Goal: Contribute content: Contribute content

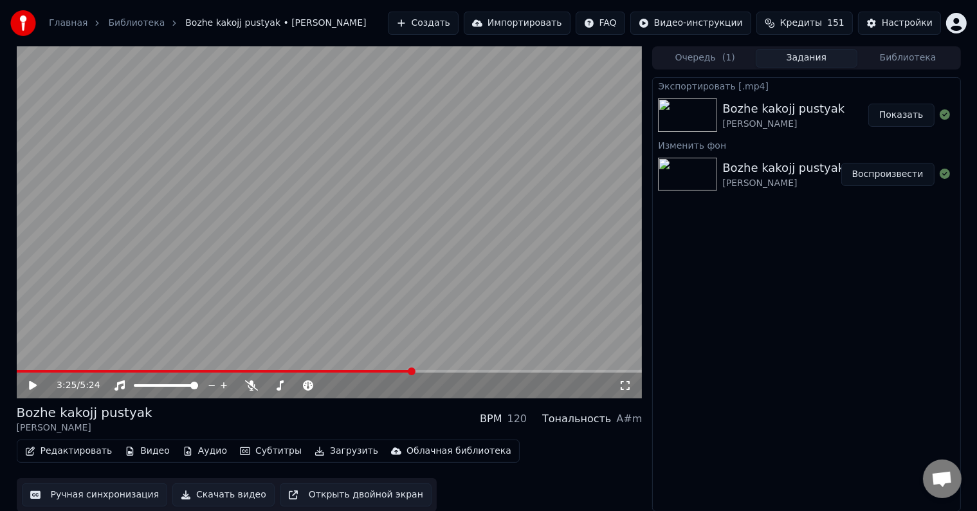
click at [139, 451] on button "Видео" at bounding box center [147, 451] width 55 height 18
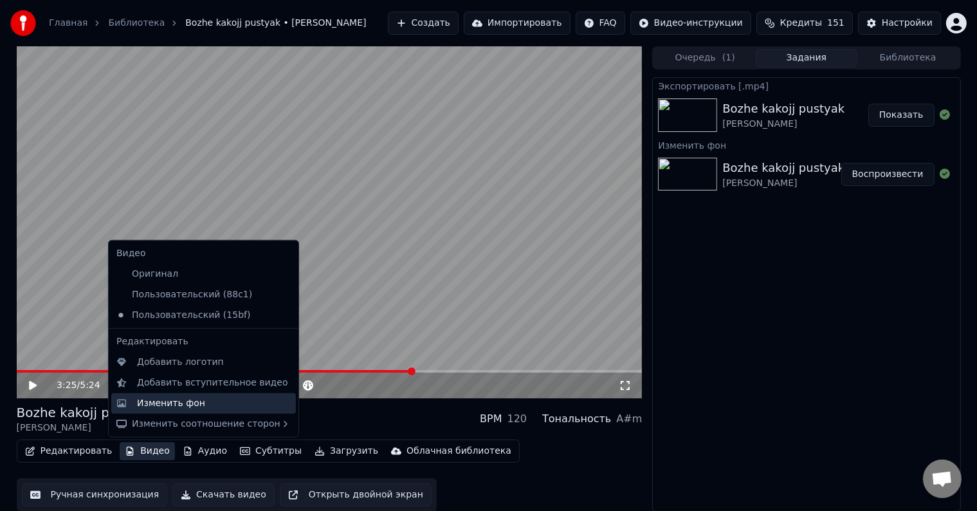
click at [162, 394] on div "Изменить фон" at bounding box center [203, 403] width 185 height 21
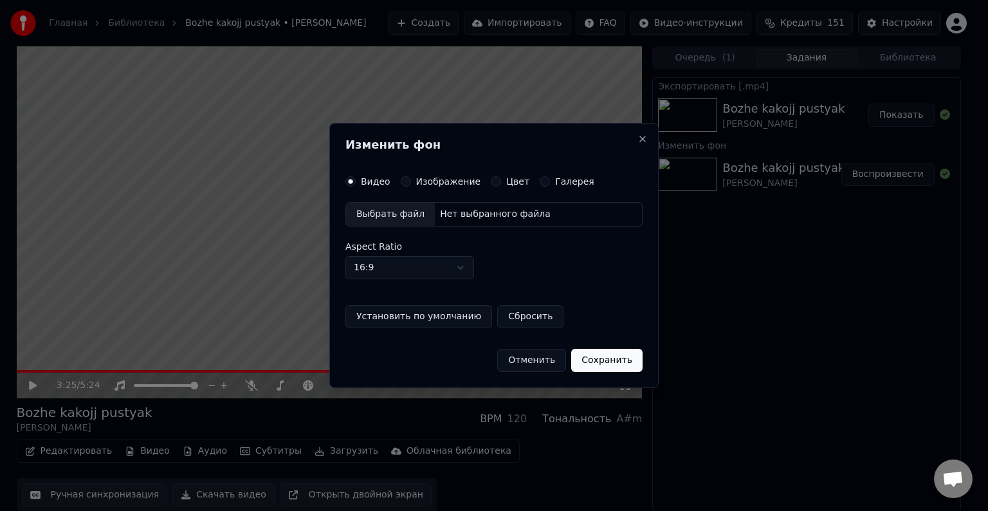
click at [405, 212] on div "Выбрать файл" at bounding box center [390, 214] width 89 height 23
click at [419, 181] on label "Изображение" at bounding box center [448, 181] width 65 height 9
click at [411, 181] on button "Изображение" at bounding box center [406, 181] width 10 height 10
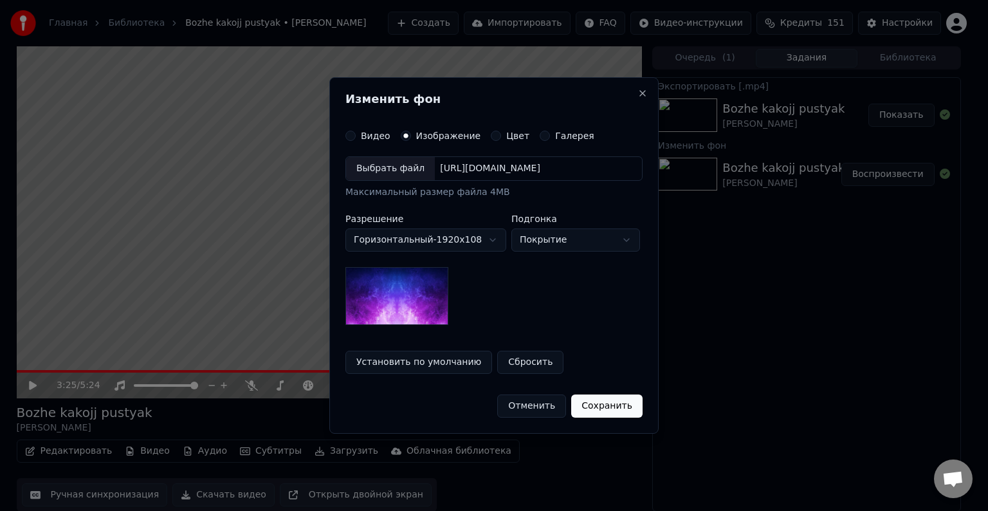
click at [398, 159] on div "Выбрать файл" at bounding box center [390, 168] width 89 height 23
click at [440, 134] on label "Изображение" at bounding box center [448, 135] width 65 height 9
click at [411, 134] on button "Изображение" at bounding box center [406, 136] width 10 height 10
click at [417, 165] on div "Выбрать файл" at bounding box center [390, 168] width 89 height 23
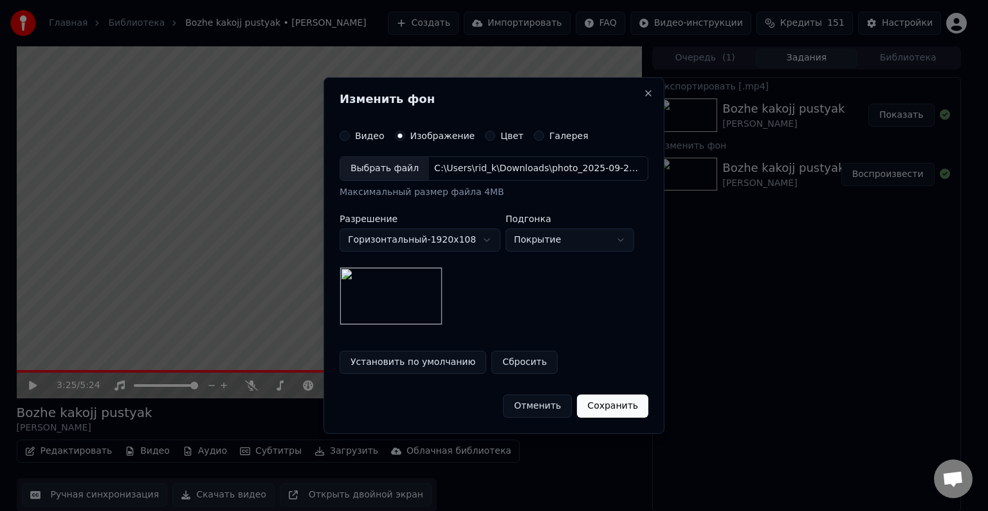
click at [609, 404] on button "Сохранить" at bounding box center [612, 405] width 71 height 23
click at [599, 408] on button "Сохранить" at bounding box center [612, 405] width 71 height 23
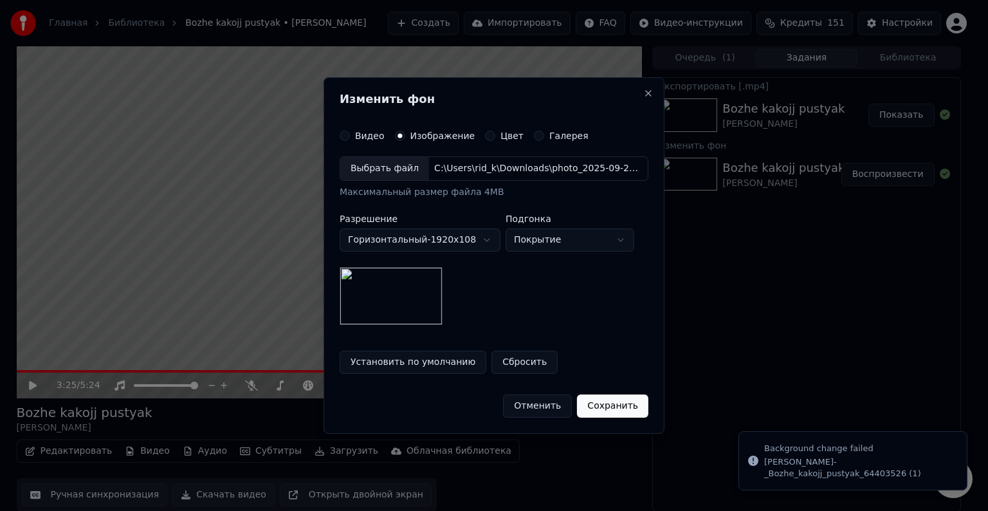
click at [416, 298] on img at bounding box center [390, 296] width 103 height 58
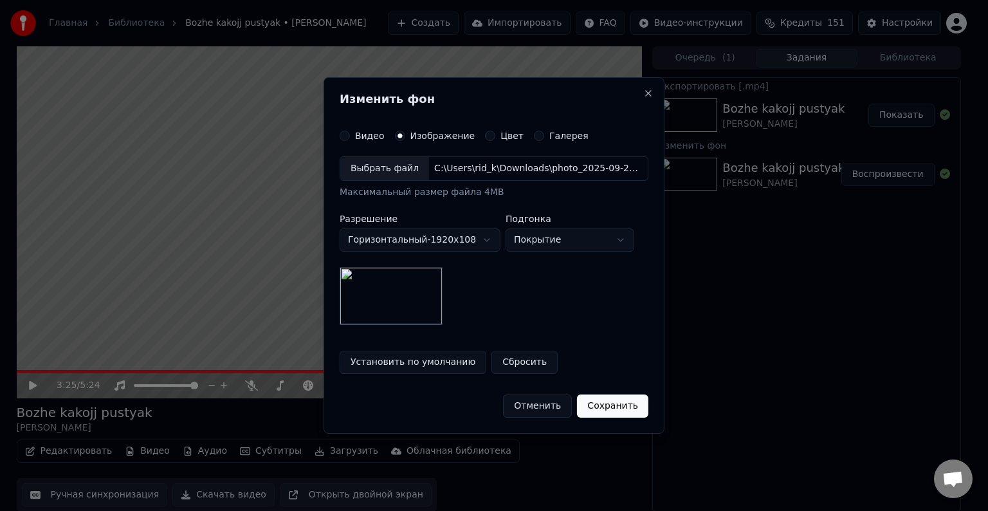
click at [617, 402] on button "Сохранить" at bounding box center [612, 405] width 71 height 23
click at [600, 402] on div "Отменить Сохранить" at bounding box center [493, 400] width 309 height 33
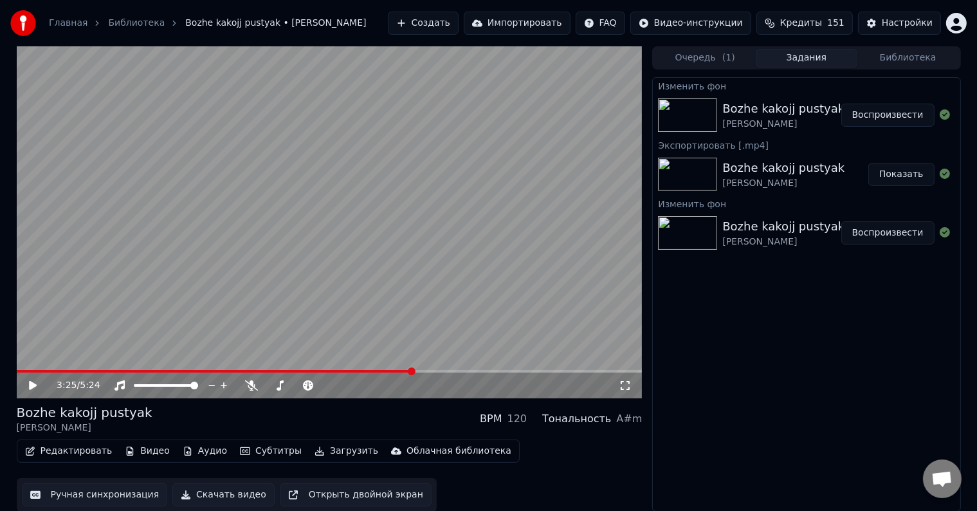
click at [892, 107] on button "Воспроизвести" at bounding box center [887, 115] width 93 height 23
click at [887, 114] on button "Воспроизвести" at bounding box center [887, 115] width 93 height 23
click at [72, 370] on span at bounding box center [330, 371] width 626 height 3
click at [60, 369] on video at bounding box center [330, 222] width 626 height 352
click at [59, 371] on span at bounding box center [38, 371] width 42 height 3
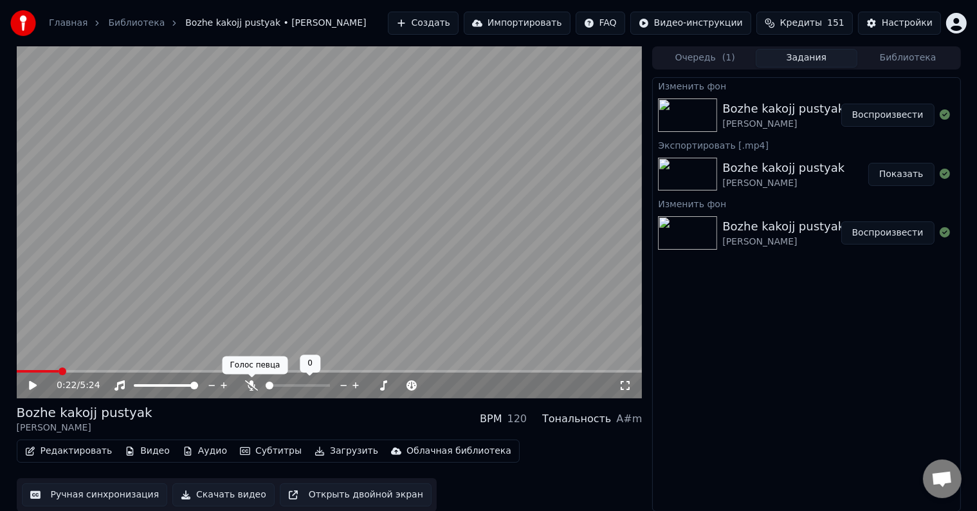
click at [258, 383] on div at bounding box center [310, 385] width 104 height 13
click at [246, 383] on icon at bounding box center [251, 385] width 13 height 10
click at [30, 383] on icon at bounding box center [33, 385] width 8 height 9
click at [45, 370] on span at bounding box center [39, 371] width 44 height 3
click at [127, 370] on span at bounding box center [330, 371] width 626 height 3
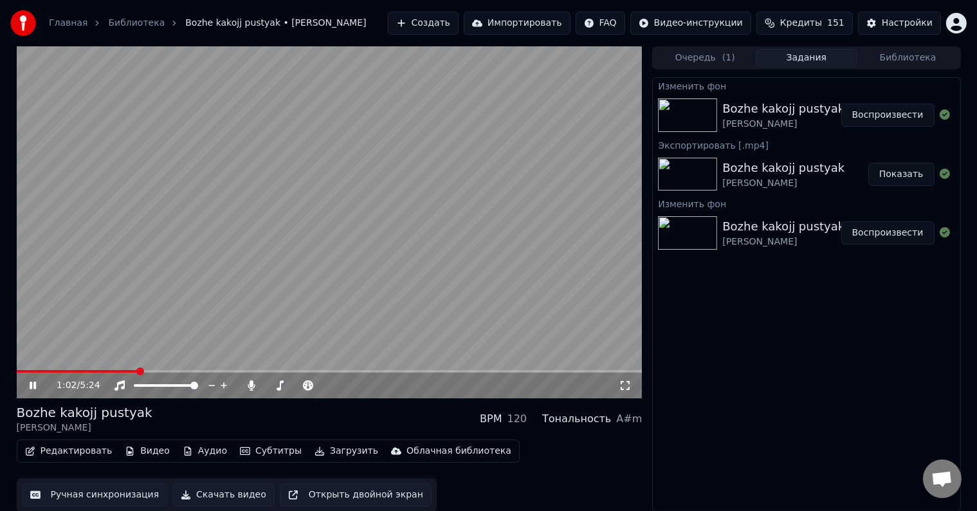
click at [35, 385] on icon at bounding box center [33, 385] width 6 height 8
click at [138, 372] on span at bounding box center [142, 371] width 8 height 8
click at [24, 381] on div "1:03 / 5:24" at bounding box center [329, 385] width 615 height 13
click at [28, 384] on icon at bounding box center [42, 385] width 30 height 10
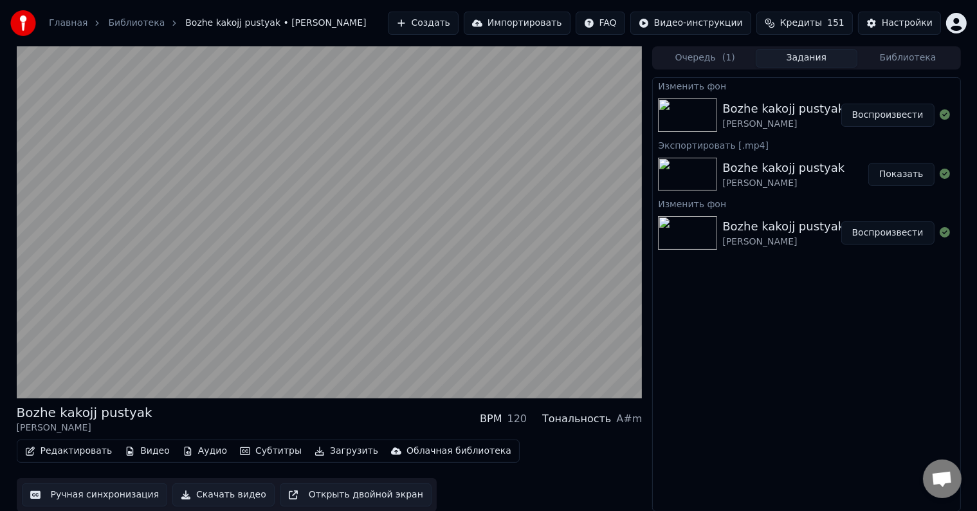
click at [213, 496] on button "Скачать видео" at bounding box center [223, 494] width 102 height 23
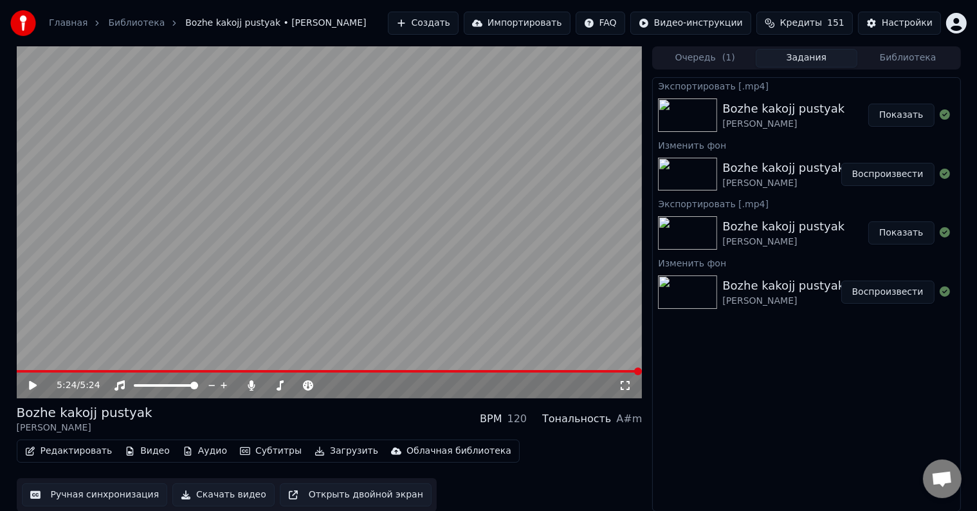
click at [898, 113] on button "Показать" at bounding box center [901, 115] width 66 height 23
click at [252, 387] on icon at bounding box center [251, 385] width 13 height 10
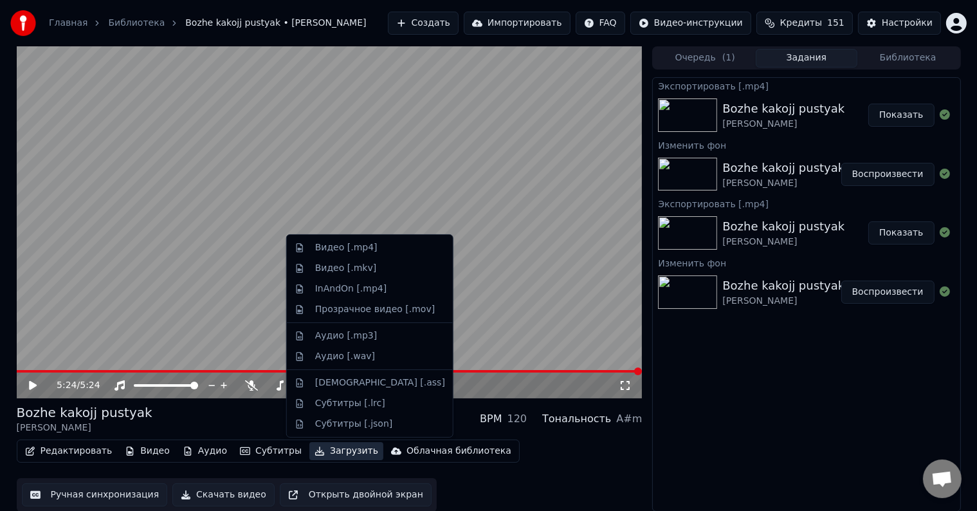
click at [321, 465] on div "Редактировать Видео Аудио Субтитры Загрузить Облачная библиотека Ручная синхрон…" at bounding box center [330, 475] width 626 height 72
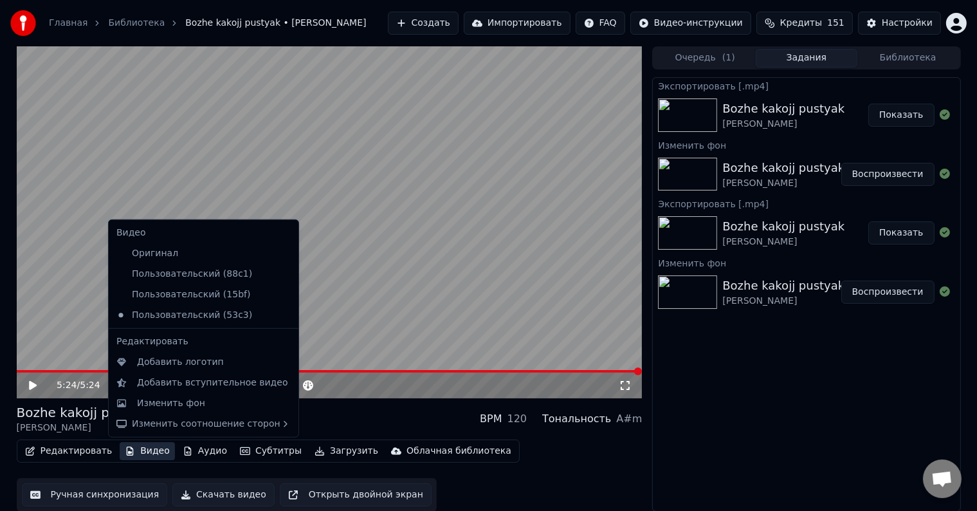
click at [229, 487] on button "Скачать видео" at bounding box center [223, 494] width 102 height 23
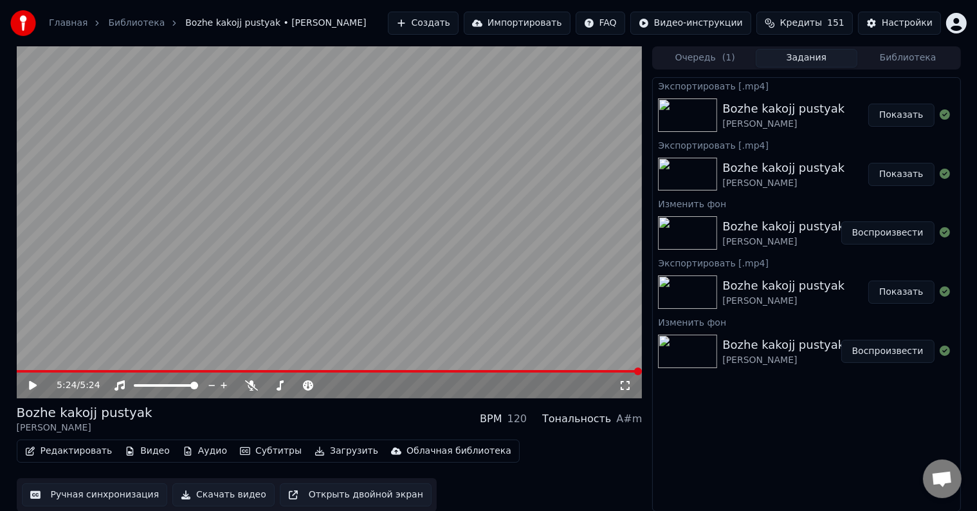
click at [896, 111] on button "Показать" at bounding box center [901, 115] width 66 height 23
click at [455, 24] on button "Создать" at bounding box center [423, 23] width 71 height 23
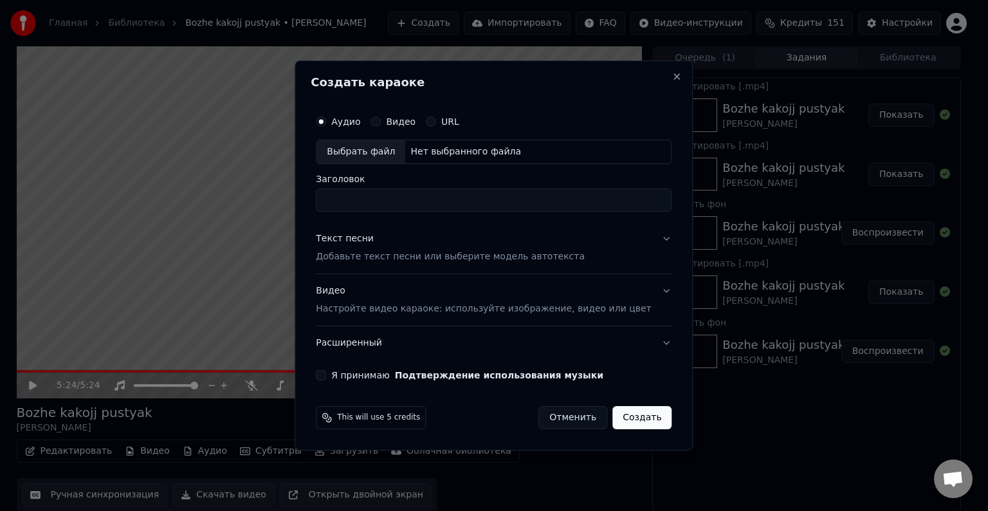
click at [385, 149] on div "Выбрать файл" at bounding box center [360, 151] width 89 height 23
type input "**********"
click at [346, 254] on p "Добавьте текст песни или выберите модель автотекста" at bounding box center [450, 256] width 269 height 13
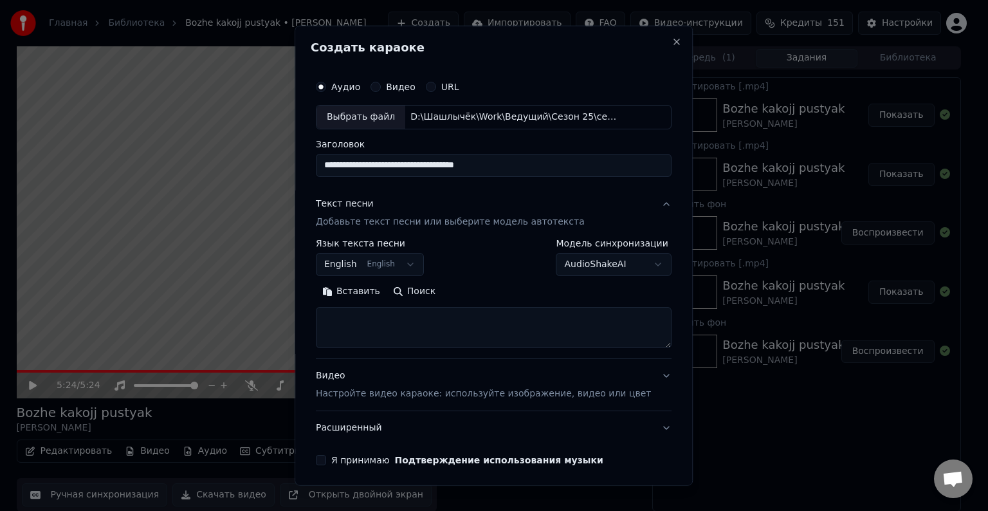
click at [374, 255] on button "English English" at bounding box center [370, 264] width 108 height 23
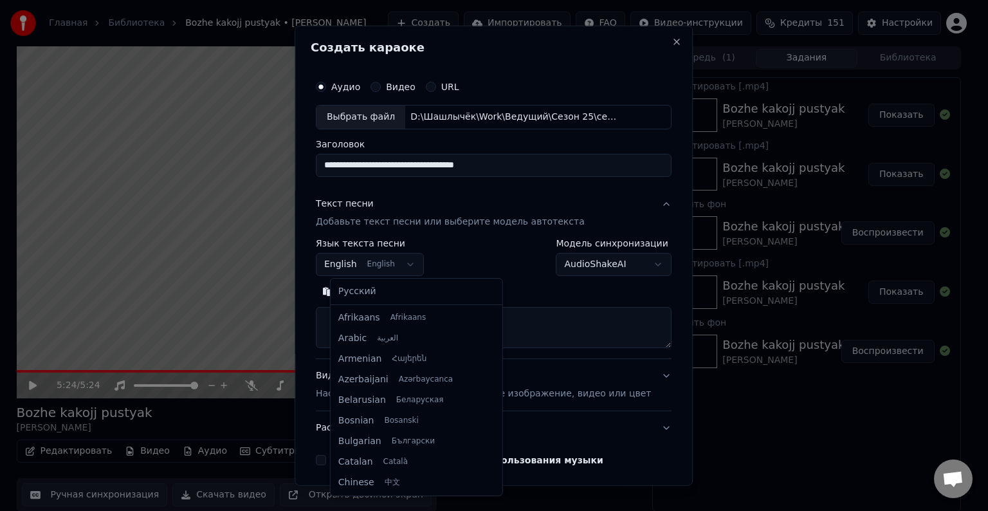
scroll to position [103, 0]
select select "**"
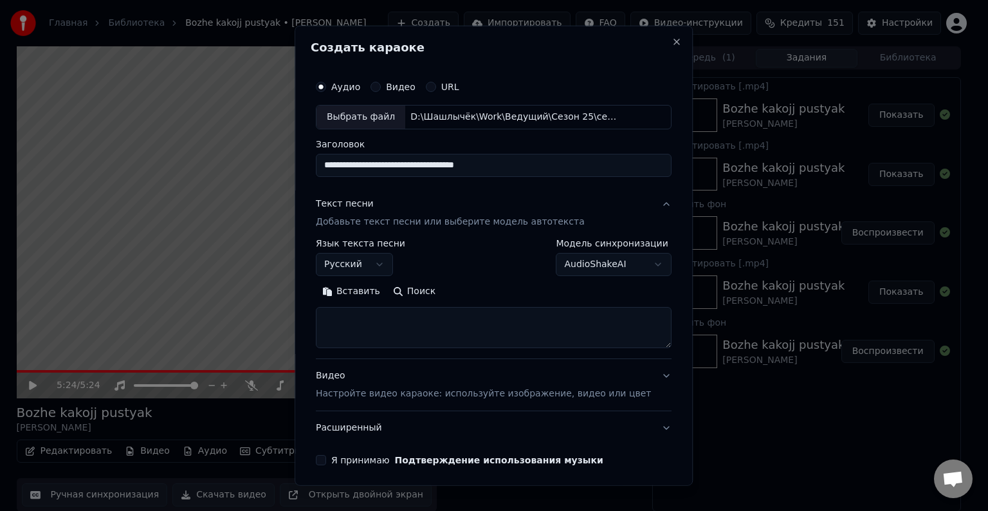
click at [376, 327] on textarea at bounding box center [494, 327] width 356 height 41
click at [365, 295] on button "Вставить" at bounding box center [351, 291] width 71 height 21
click at [383, 393] on p "Настройте видео караоке: используйте изображение, видео или цвет" at bounding box center [483, 393] width 335 height 13
type textarea "**********"
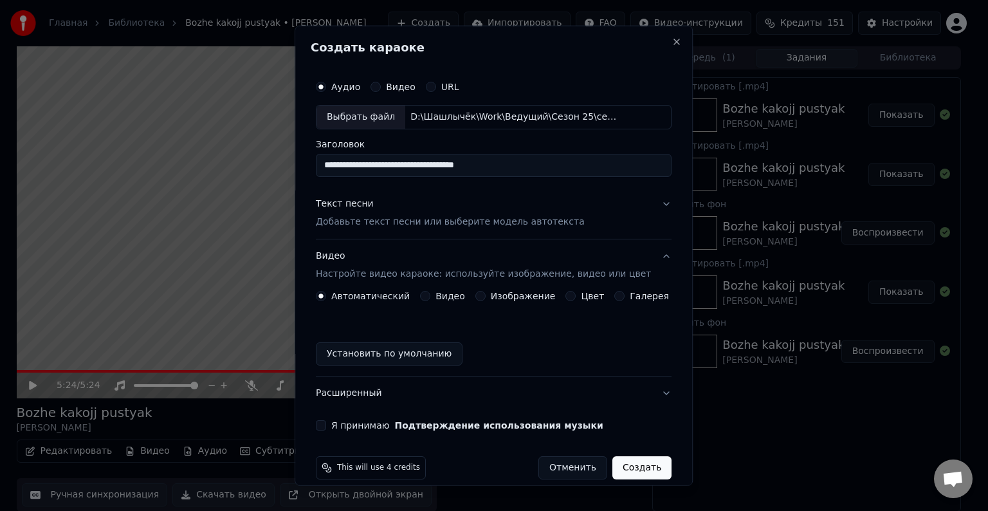
click at [497, 298] on label "Изображение" at bounding box center [523, 295] width 65 height 9
click at [485, 298] on button "Изображение" at bounding box center [480, 296] width 10 height 10
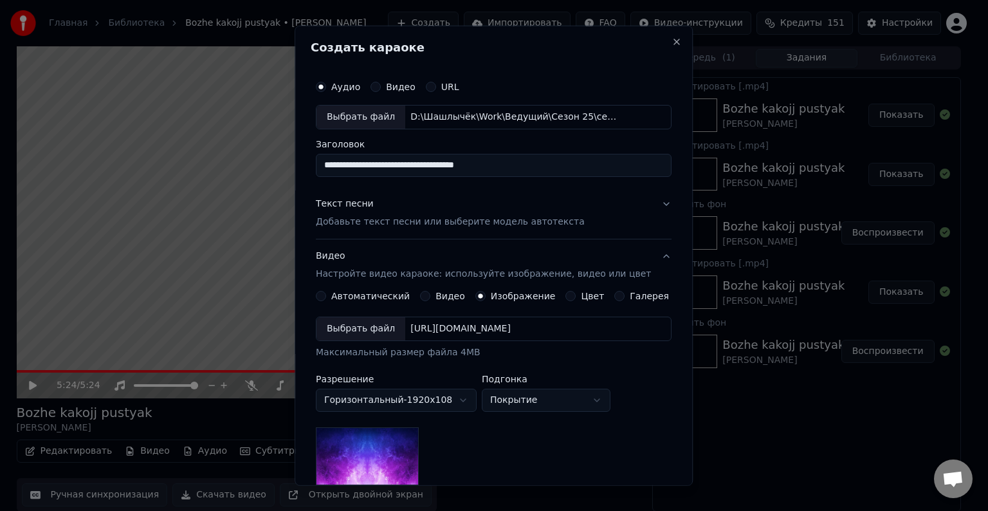
click at [375, 324] on div "Выбрать файл" at bounding box center [360, 328] width 89 height 23
click at [355, 224] on p "Добавьте текст песни или выберите модель автотекста" at bounding box center [450, 221] width 269 height 13
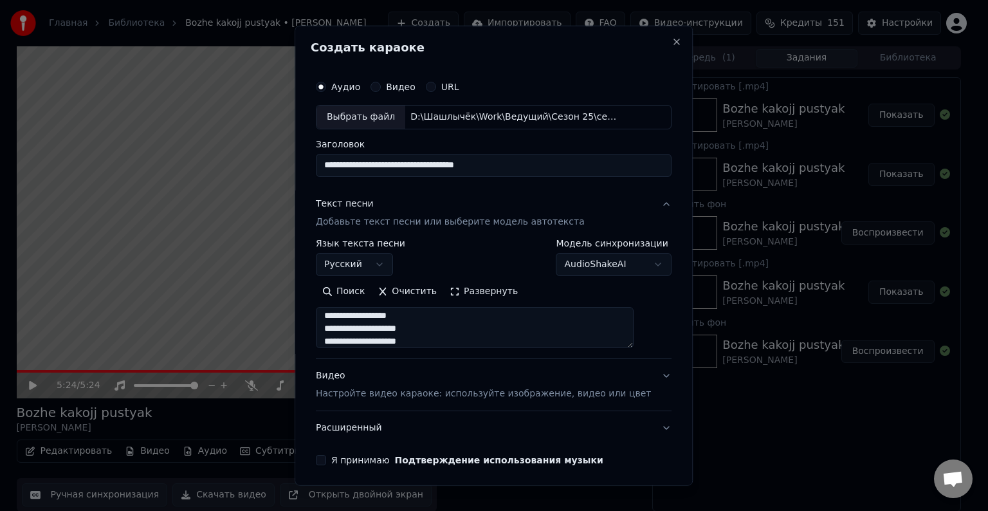
scroll to position [64, 0]
click at [371, 395] on p "Настройте видео караоке: используйте изображение, видео или цвет" at bounding box center [483, 393] width 335 height 13
type textarea "**********"
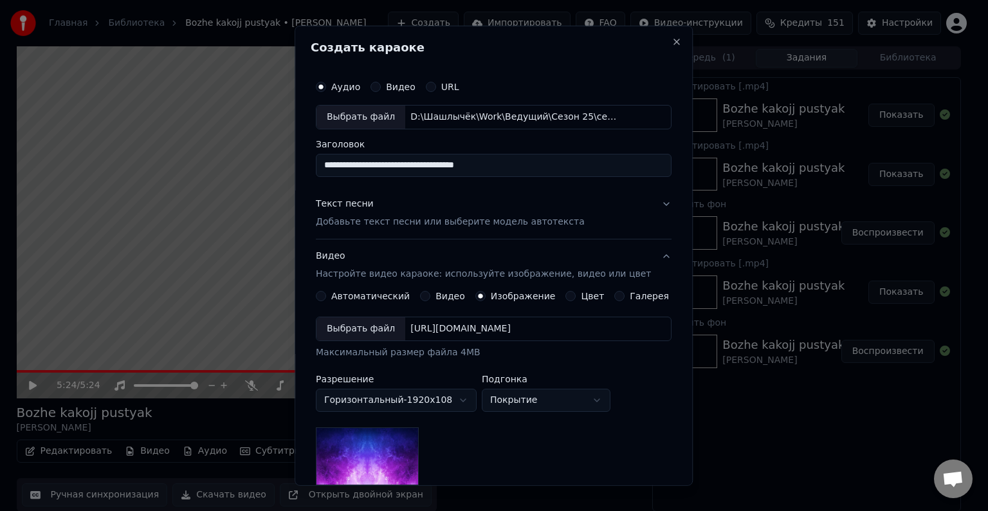
click at [375, 328] on div "Выбрать файл" at bounding box center [360, 328] width 89 height 23
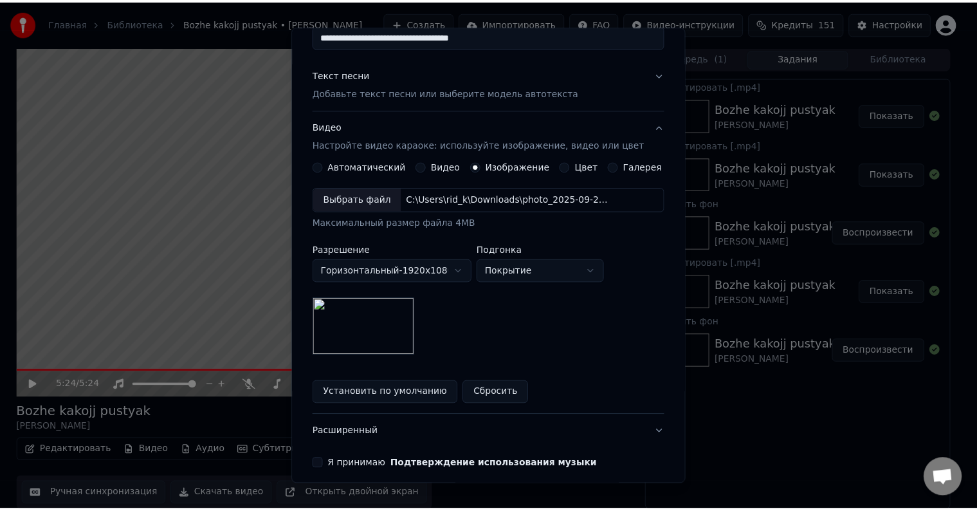
scroll to position [183, 0]
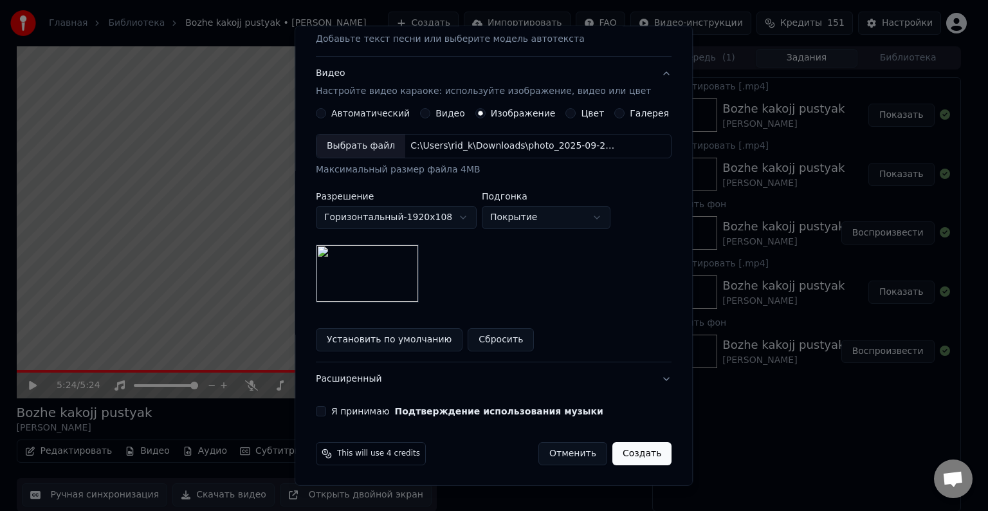
click at [613, 447] on button "Создать" at bounding box center [641, 453] width 59 height 23
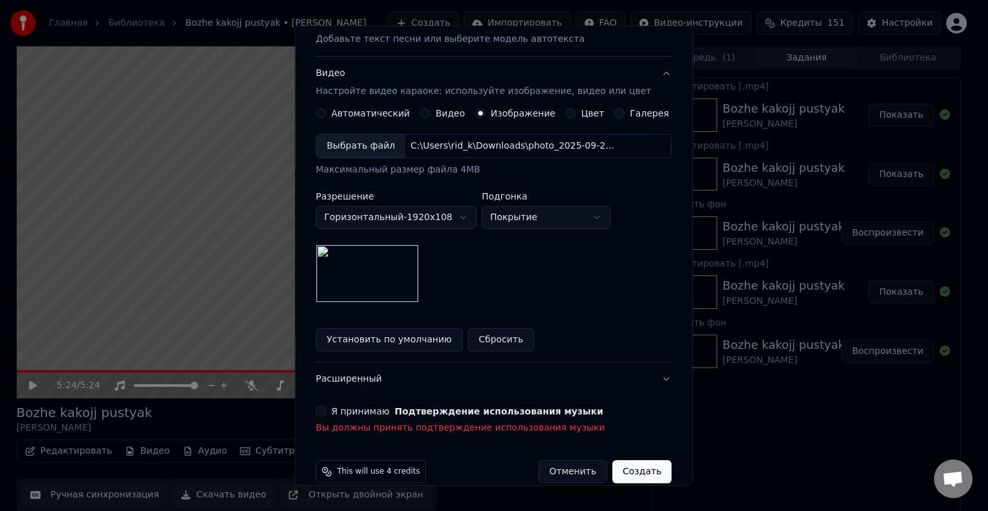
click at [348, 413] on label "Я принимаю Подтверждение использования музыки" at bounding box center [467, 410] width 272 height 9
click at [326, 413] on button "Я принимаю Подтверждение использования музыки" at bounding box center [321, 411] width 10 height 10
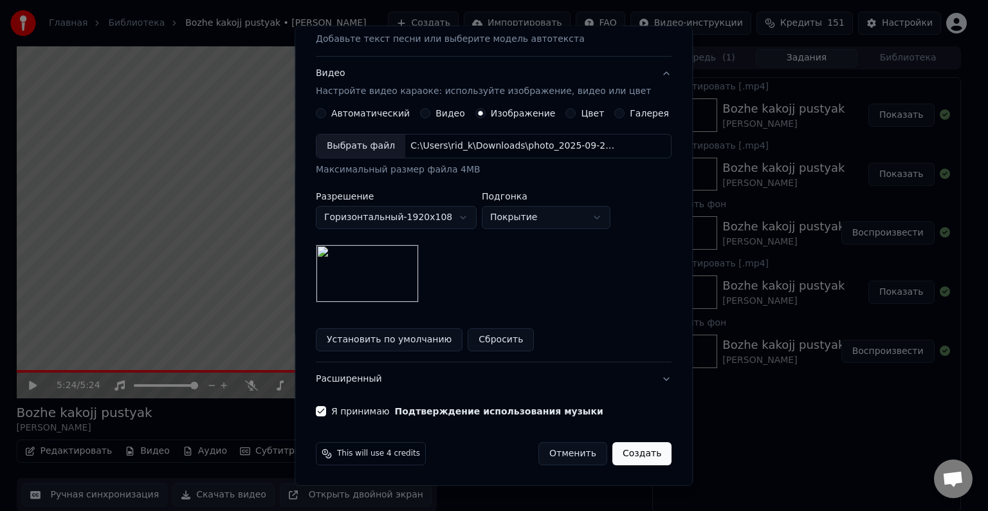
click at [615, 454] on button "Создать" at bounding box center [641, 453] width 59 height 23
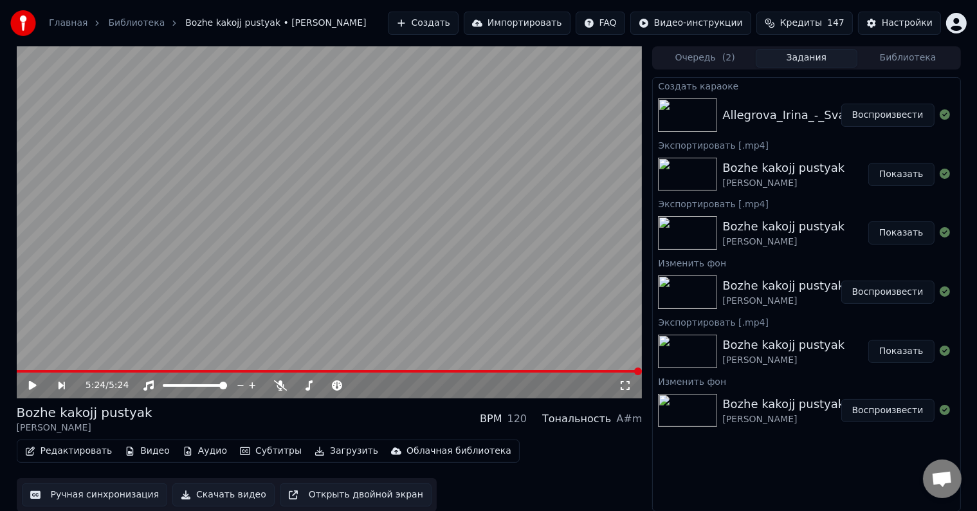
click at [893, 111] on button "Воспроизвести" at bounding box center [887, 115] width 93 height 23
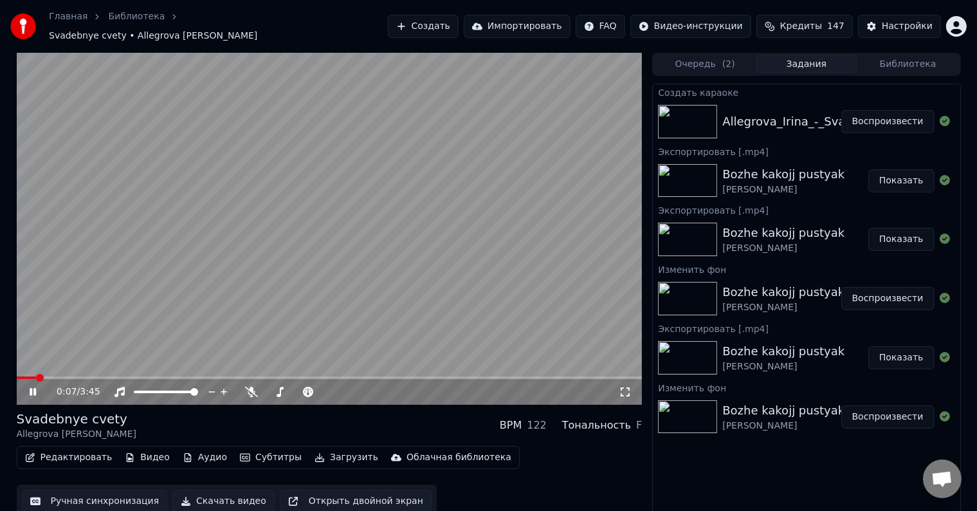
click at [630, 387] on icon at bounding box center [625, 391] width 13 height 10
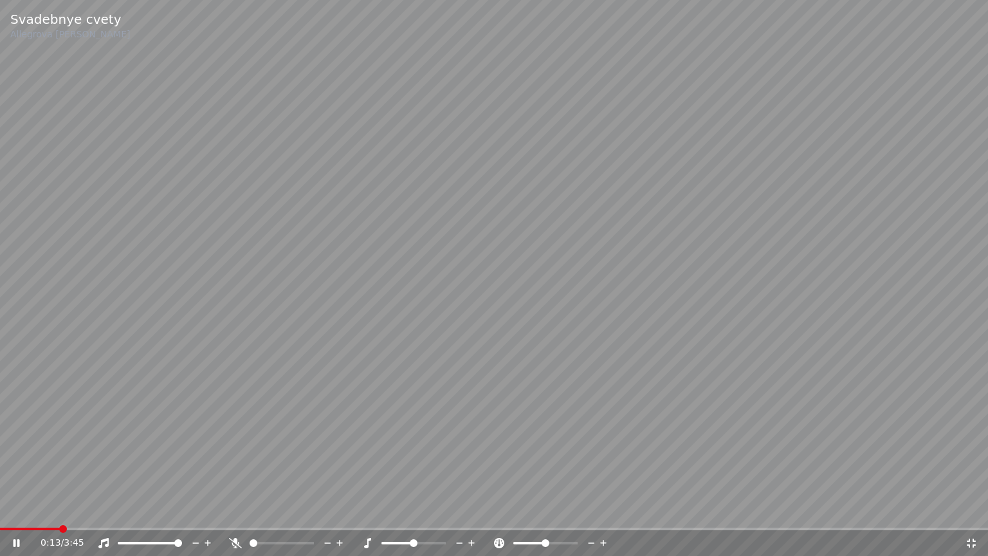
click at [582, 234] on video at bounding box center [494, 278] width 988 height 556
